Goal: Transaction & Acquisition: Book appointment/travel/reservation

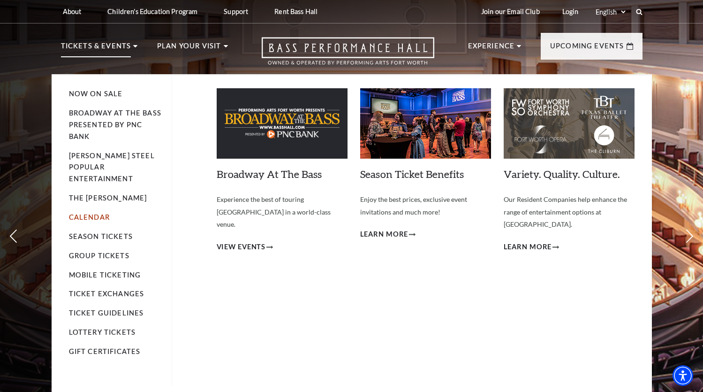
click at [106, 213] on link "Calendar" at bounding box center [89, 217] width 41 height 8
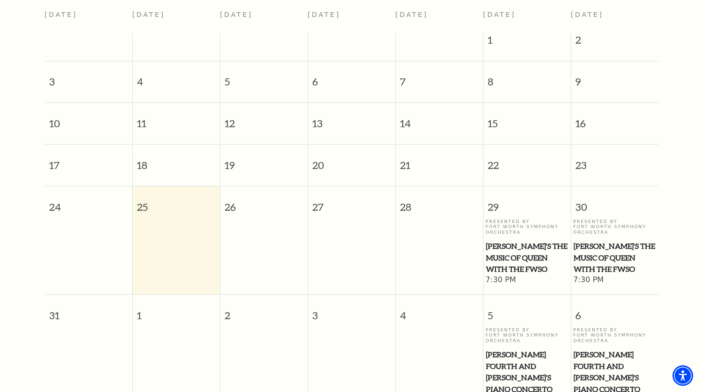
scroll to position [271, 0]
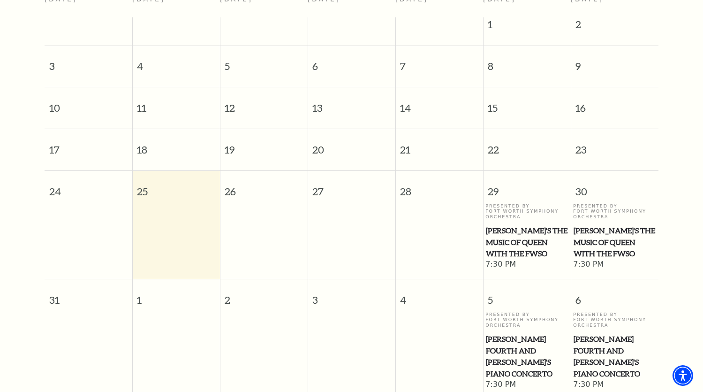
click at [608, 246] on span "Windborne's The Music of Queen with the FWSO" at bounding box center [615, 242] width 82 height 35
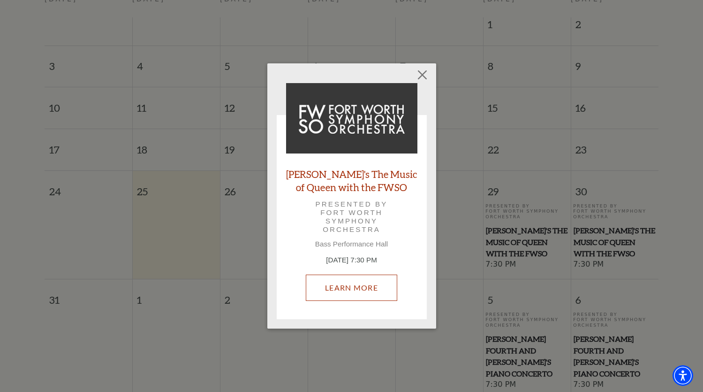
click at [344, 292] on link "Learn More" at bounding box center [352, 288] width 92 height 26
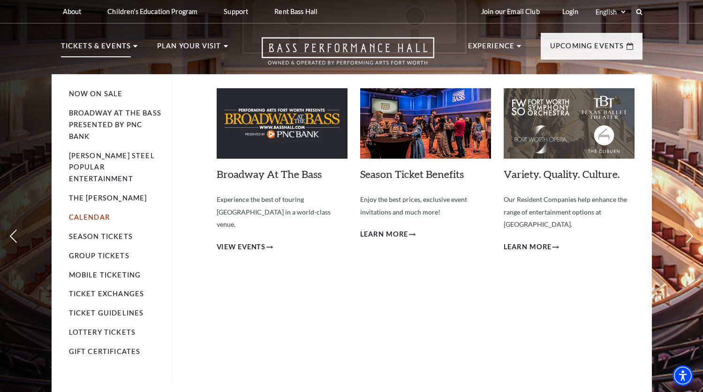
click at [96, 213] on link "Calendar" at bounding box center [89, 217] width 41 height 8
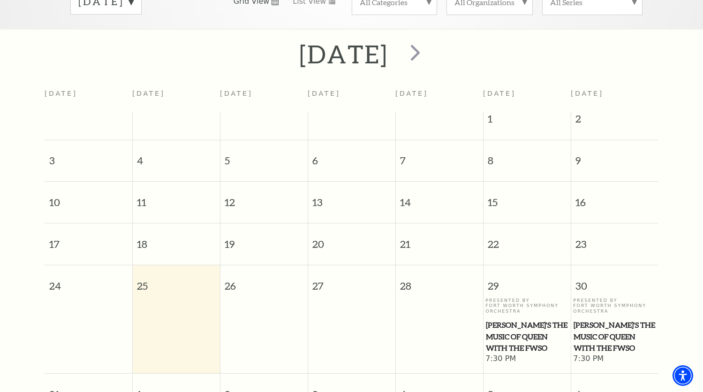
scroll to position [177, 0]
click at [596, 335] on span "Windborne's The Music of Queen with the FWSO" at bounding box center [615, 336] width 82 height 35
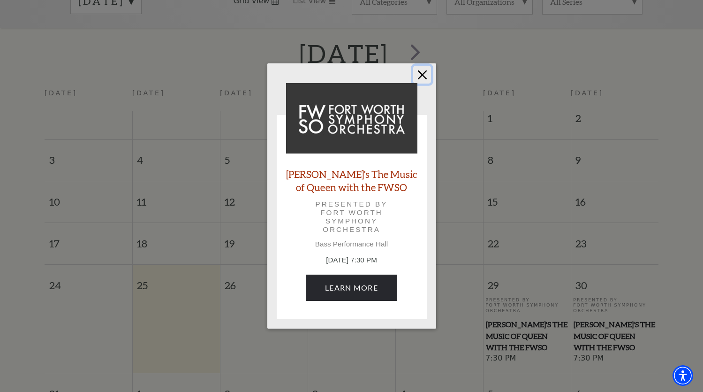
click at [425, 76] on button "Close" at bounding box center [422, 75] width 18 height 18
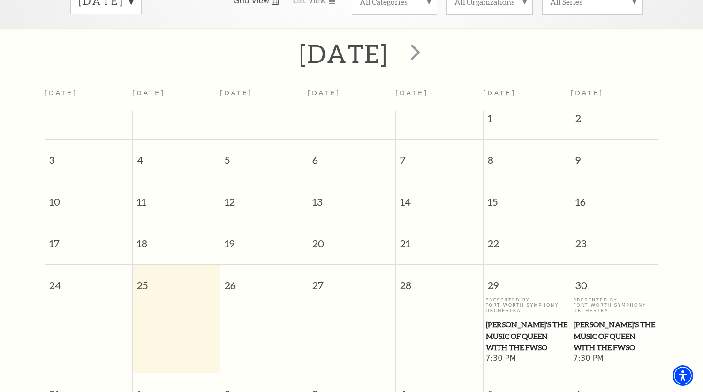
click at [521, 336] on span "Windborne's The Music of Queen with the FWSO" at bounding box center [527, 336] width 82 height 35
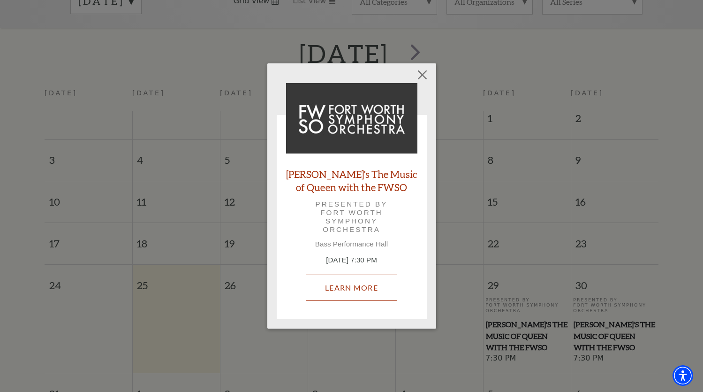
click at [351, 289] on link "Learn More" at bounding box center [352, 288] width 92 height 26
